Goal: Check status

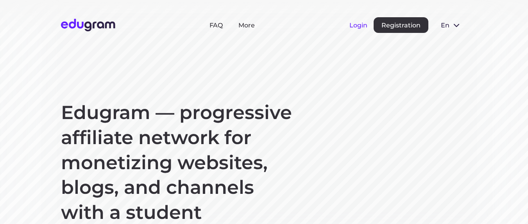
click at [361, 24] on button "Login" at bounding box center [358, 25] width 18 height 7
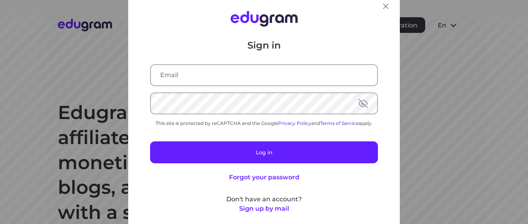
type input "[EMAIL_ADDRESS][DOMAIN_NAME]"
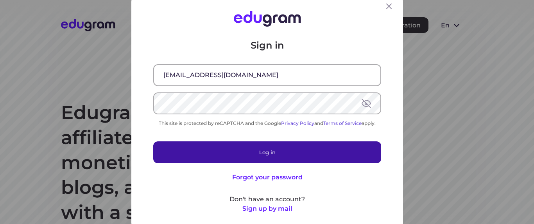
click at [269, 151] on button "Log in" at bounding box center [267, 152] width 228 height 22
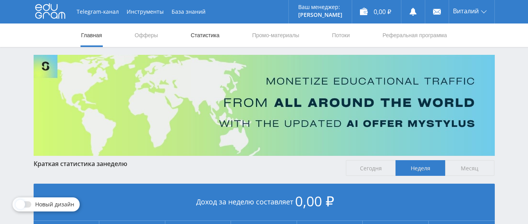
click at [195, 36] on link "Статистика" at bounding box center [205, 34] width 30 height 23
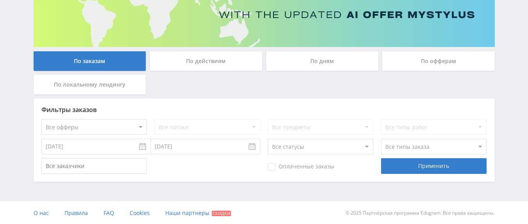
scroll to position [109, 0]
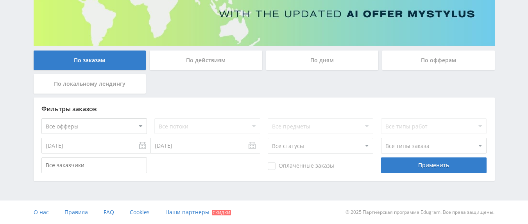
click at [330, 59] on div "По дням" at bounding box center [322, 60] width 113 height 20
click at [0, 0] on input "По дням" at bounding box center [0, 0] width 0 height 0
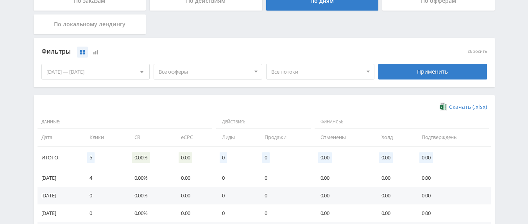
scroll to position [250, 0]
